Goal: Register for event/course

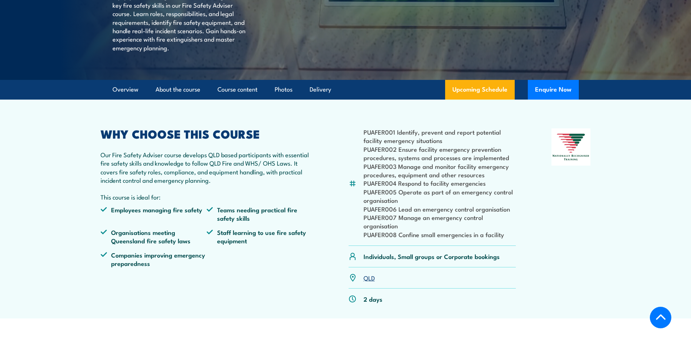
scroll to position [146, 0]
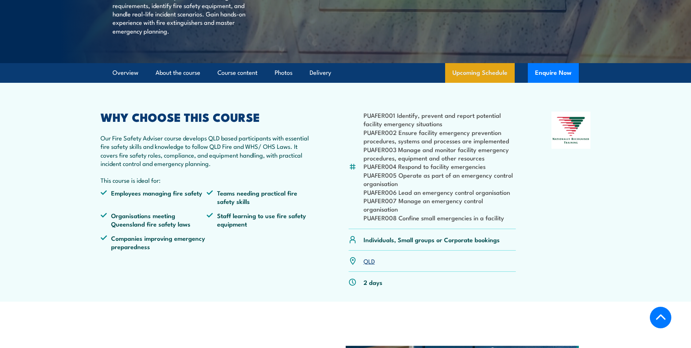
click at [494, 83] on link "Upcoming Schedule" at bounding box center [480, 73] width 70 height 20
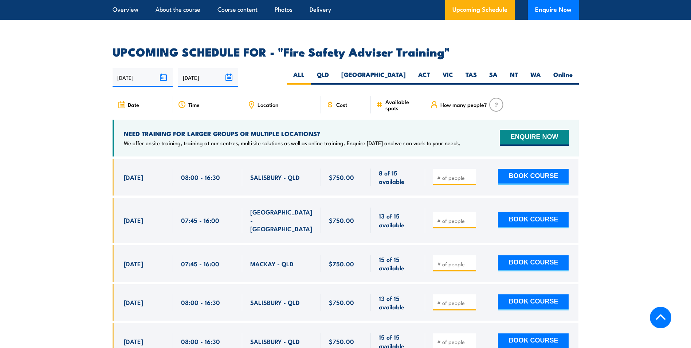
scroll to position [1120, 0]
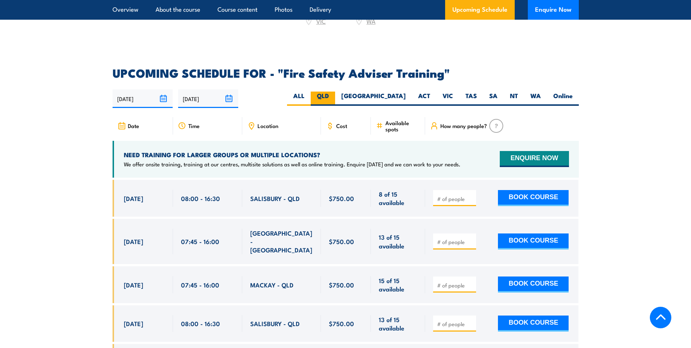
click at [335, 98] on label "QLD" at bounding box center [323, 98] width 24 height 14
click at [334, 96] on input "QLD" at bounding box center [331, 93] width 5 height 5
radio input "true"
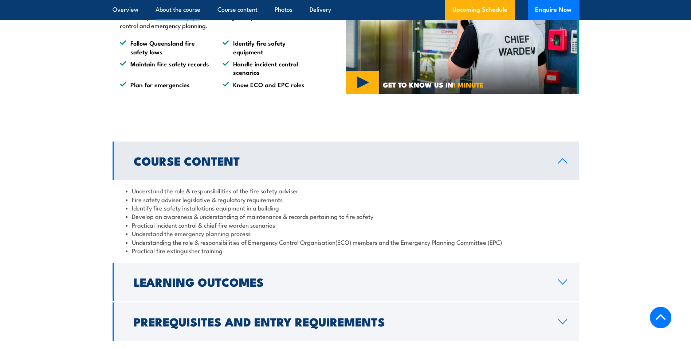
scroll to position [427, 0]
